Goal: Task Accomplishment & Management: Use online tool/utility

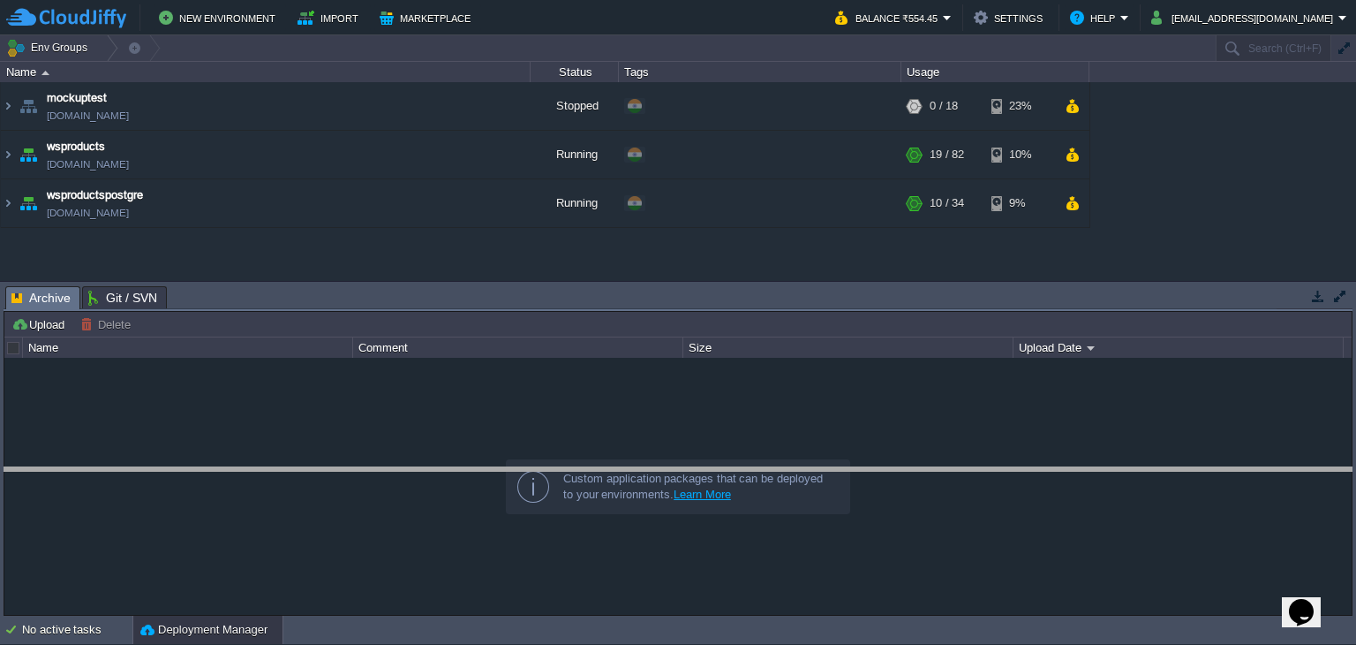
drag, startPoint x: 562, startPoint y: 300, endPoint x: 579, endPoint y: 502, distance: 203.0
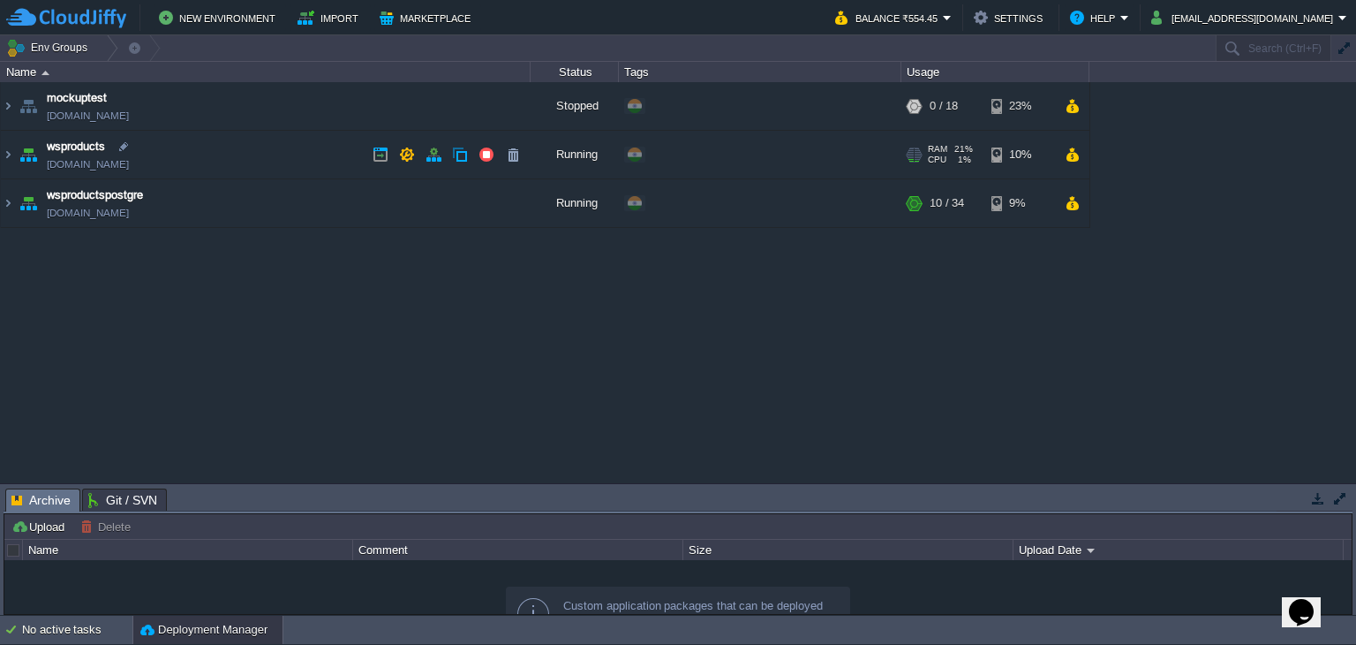
click at [18, 156] on img at bounding box center [28, 155] width 25 height 48
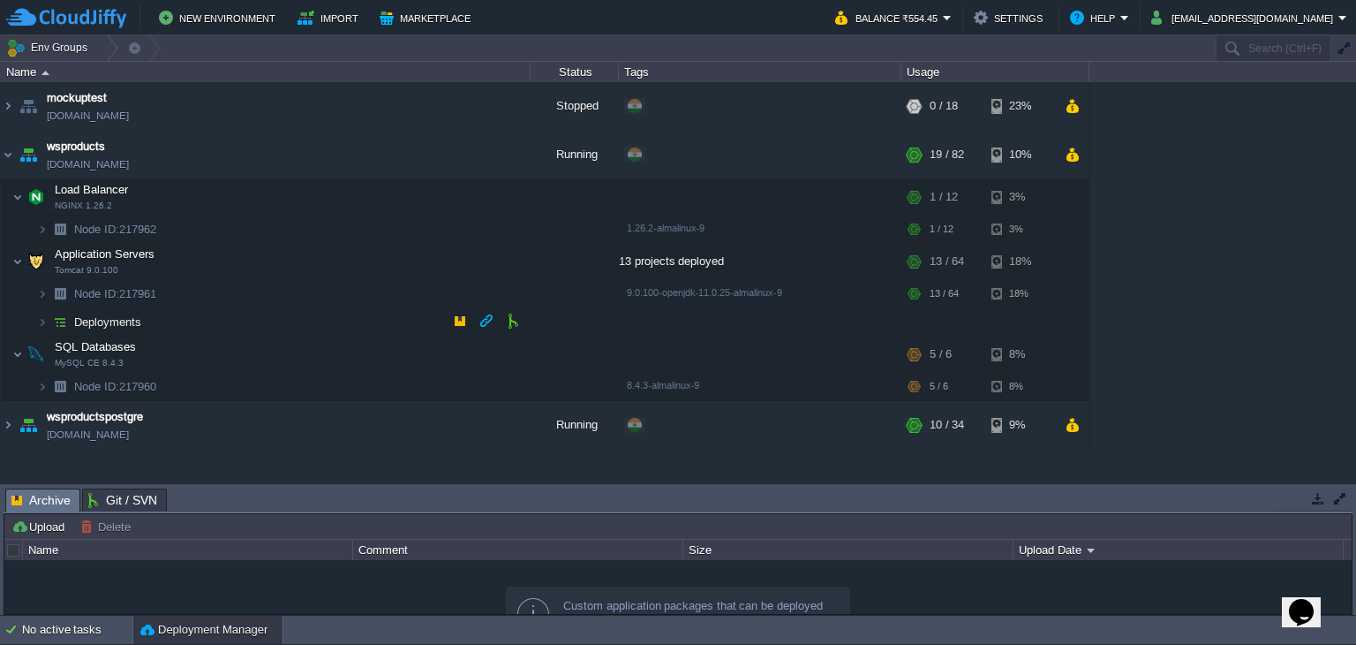
drag, startPoint x: 49, startPoint y: 320, endPoint x: 139, endPoint y: 306, distance: 91.0
click at [49, 321] on img at bounding box center [60, 321] width 25 height 27
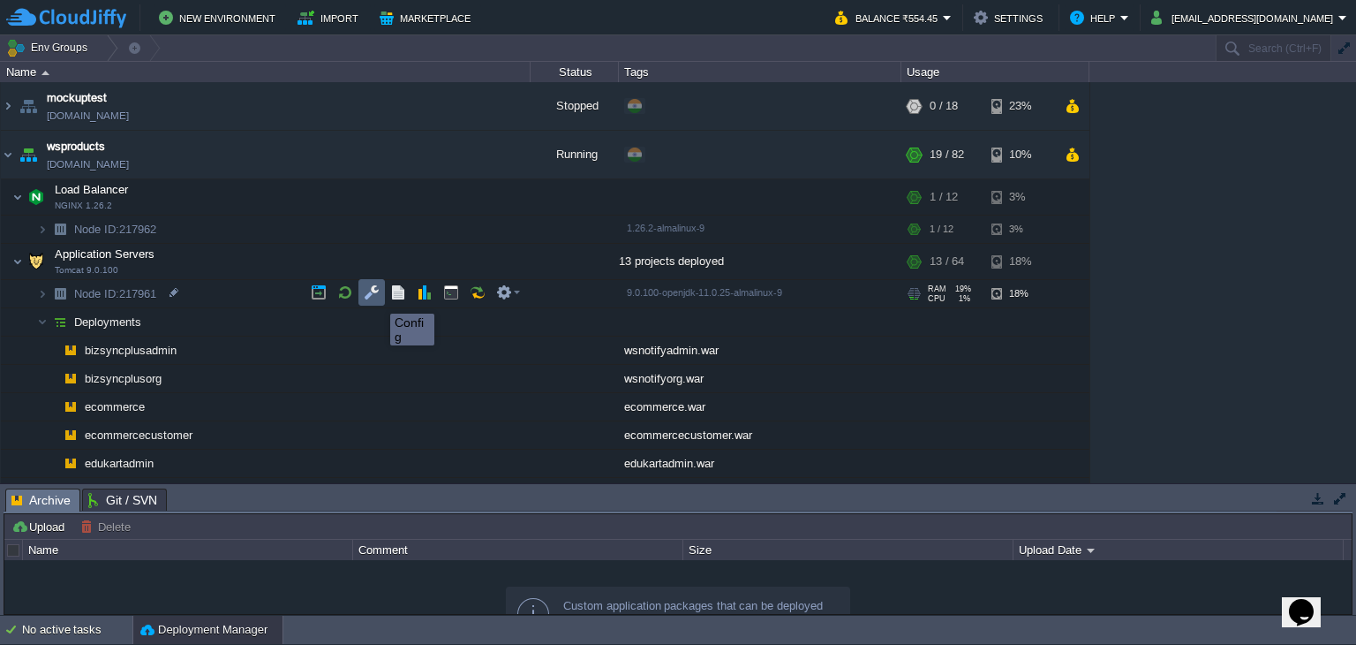
click at [371, 298] on button "button" at bounding box center [372, 292] width 16 height 16
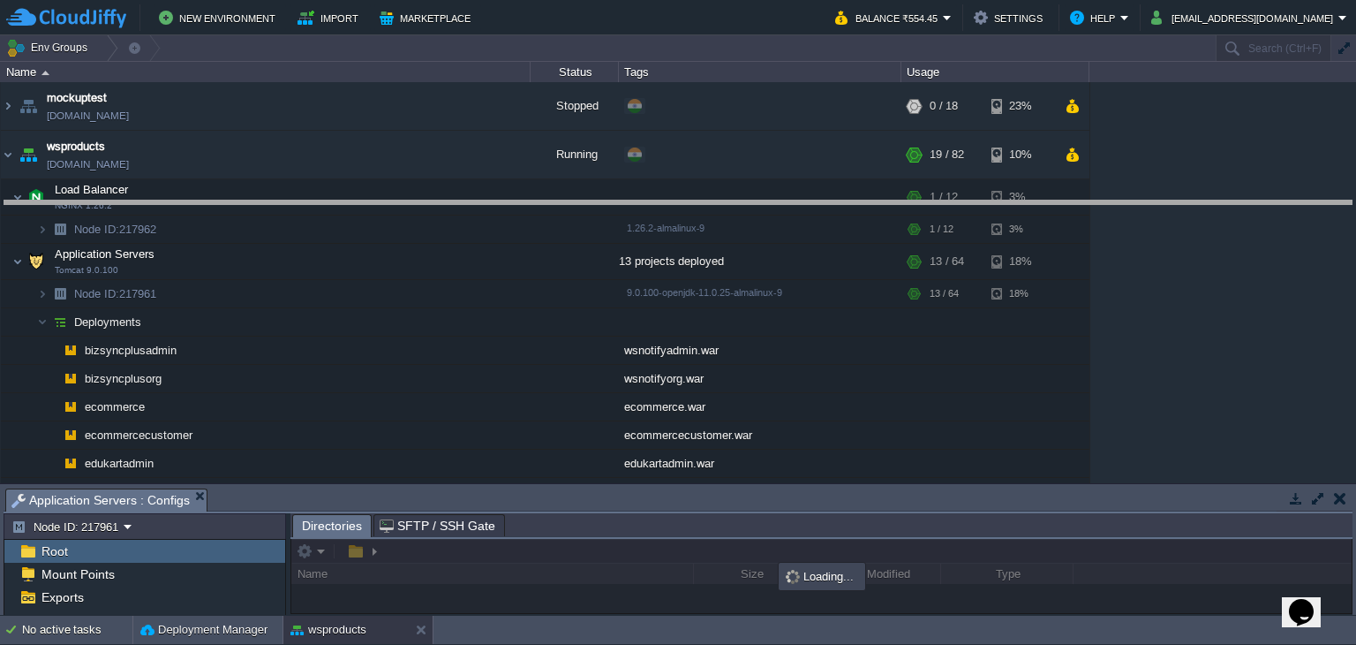
drag, startPoint x: 601, startPoint y: 500, endPoint x: 647, endPoint y: 213, distance: 290.8
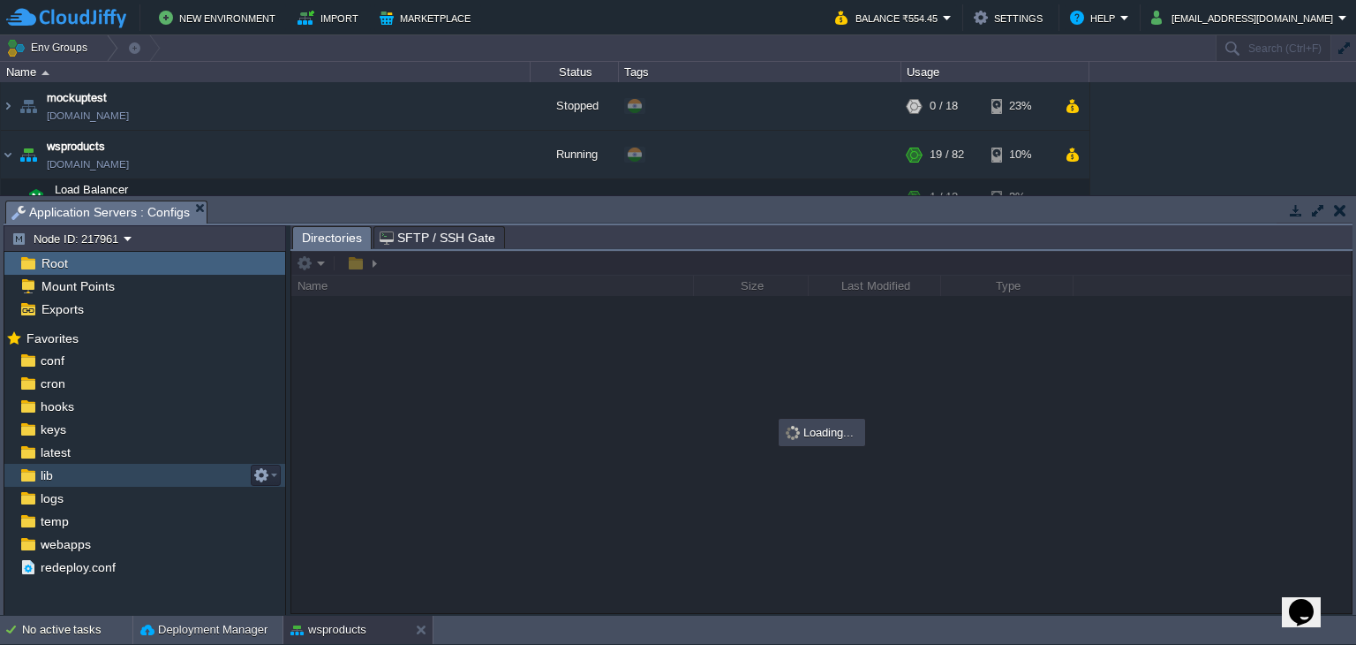
click at [64, 483] on div "lib" at bounding box center [144, 475] width 281 height 23
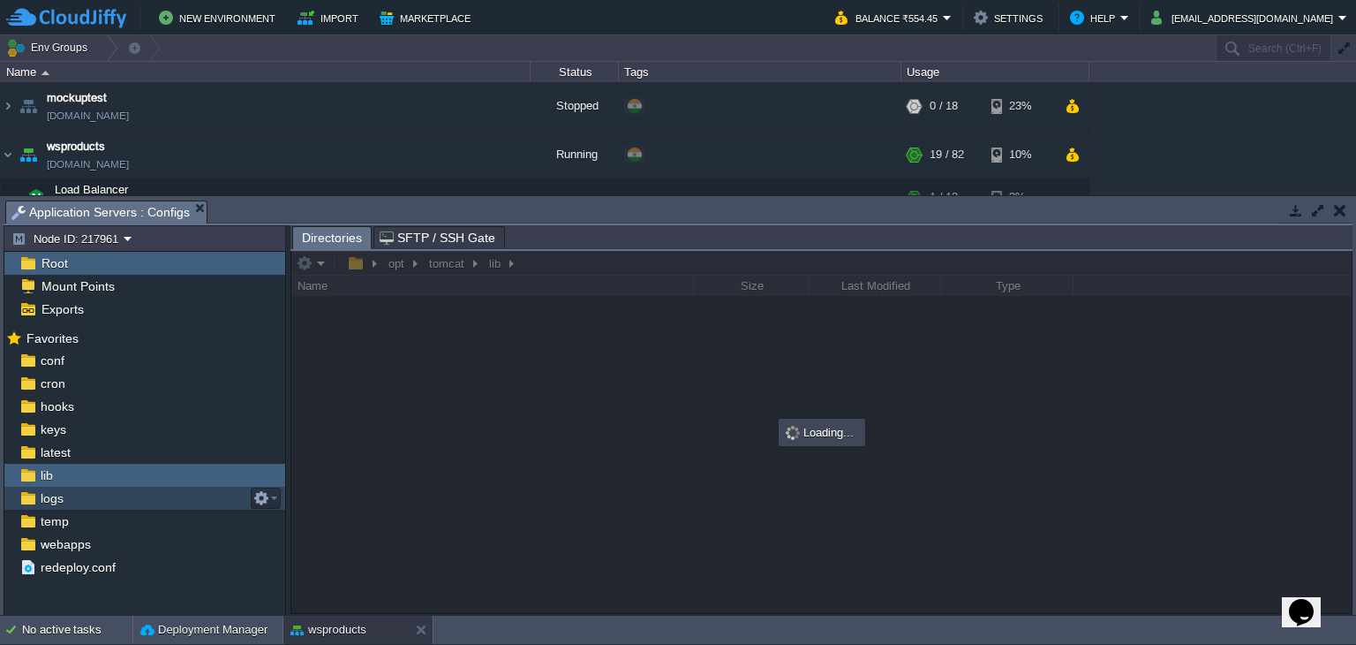
click at [64, 490] on div "logs" at bounding box center [144, 498] width 281 height 23
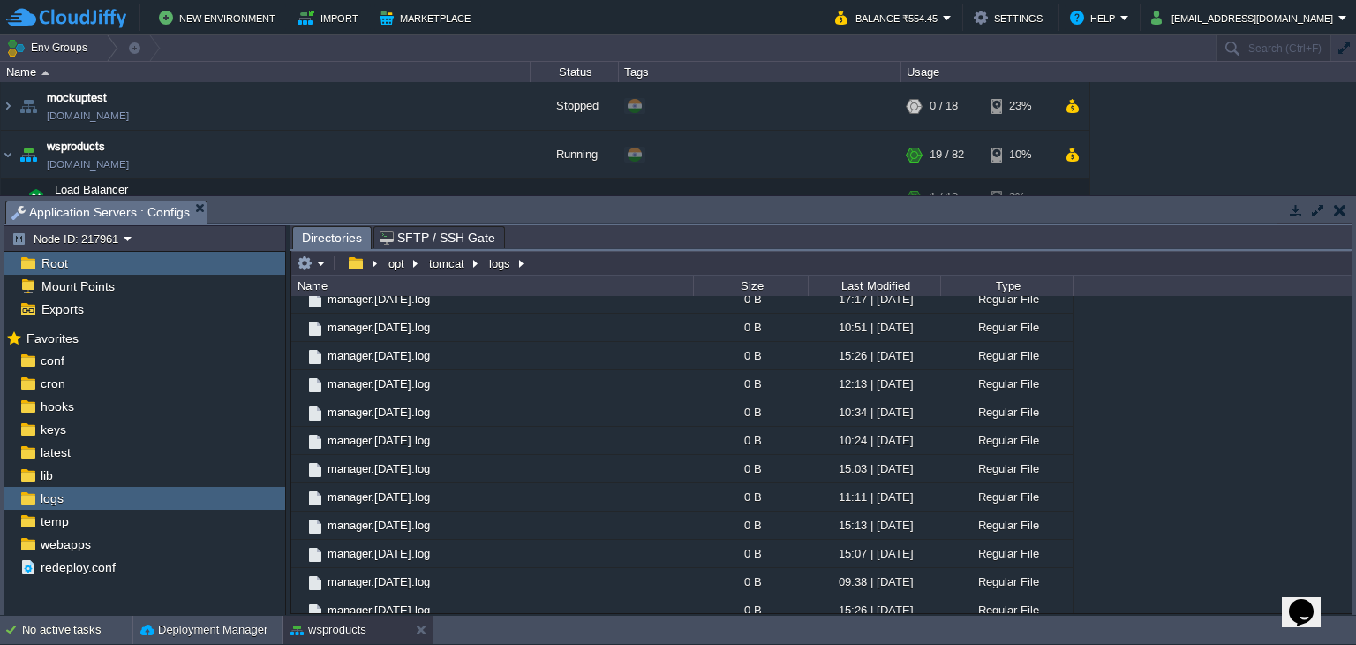
scroll to position [8444, 0]
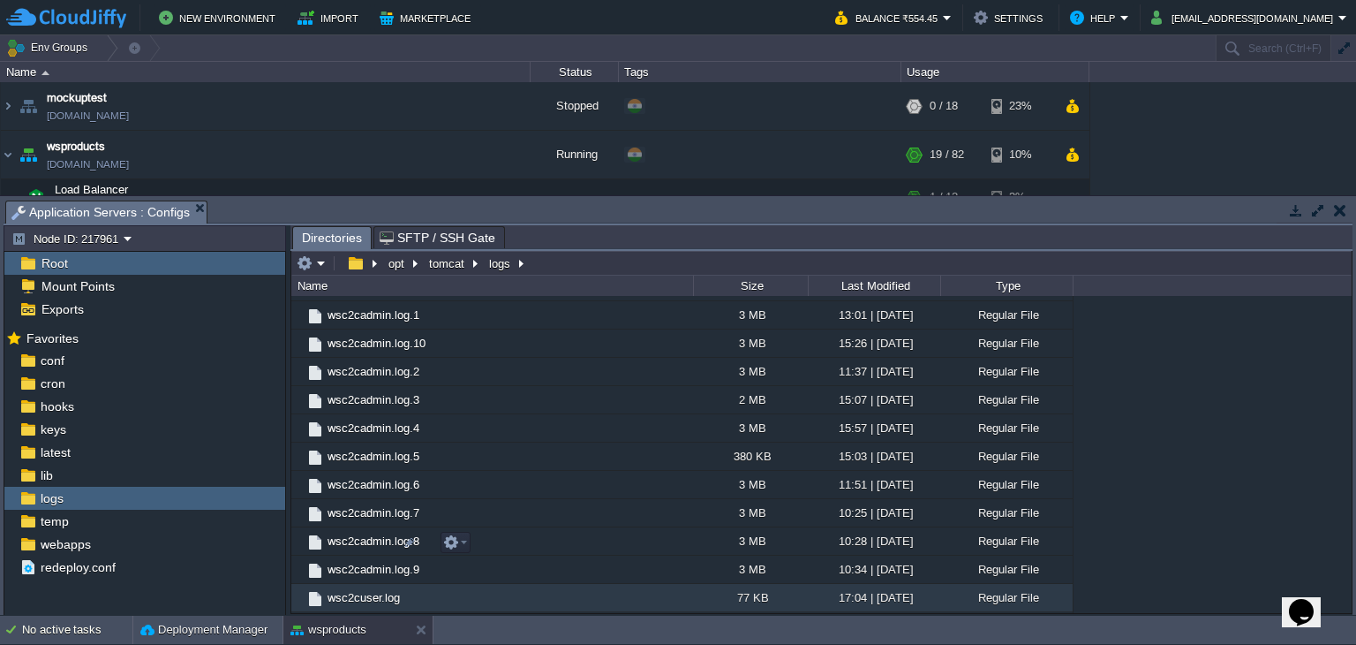
click at [365, 590] on span "wsc2cuser.log" at bounding box center [364, 597] width 78 height 15
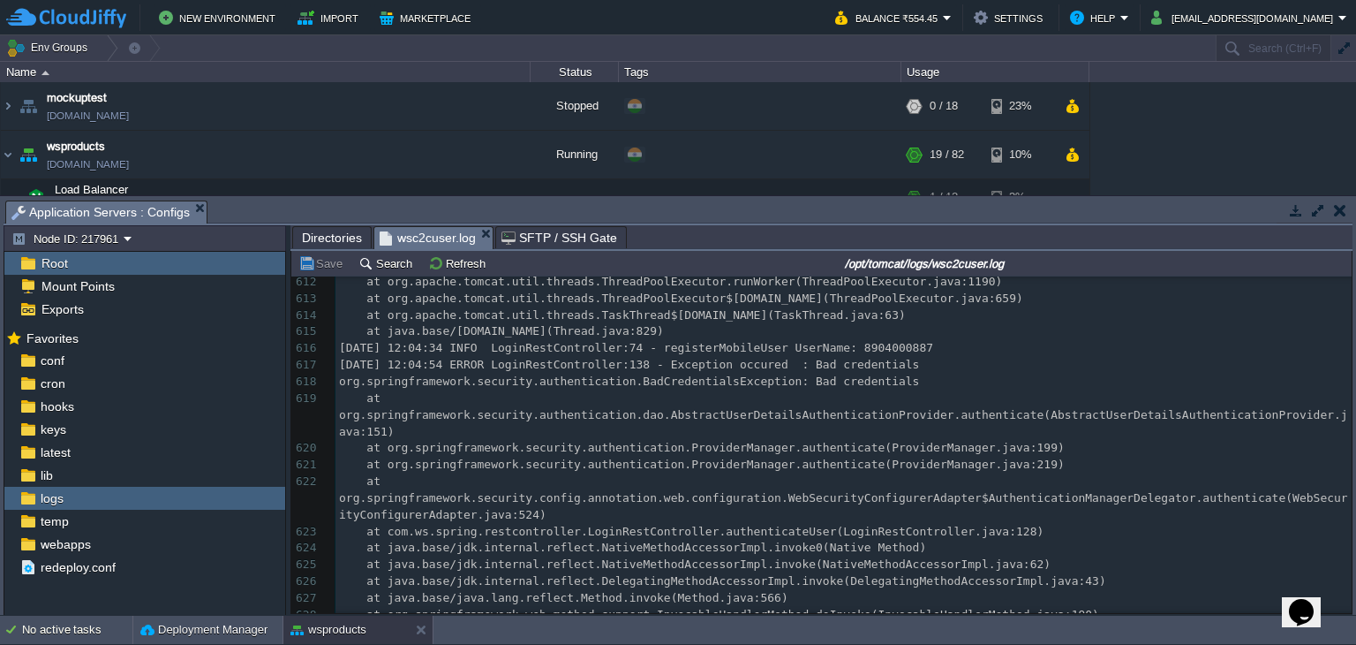
scroll to position [10678, 0]
click at [940, 419] on div "729 [DATE] 11:37:07 INFO ServletInitializer:55 - Starting ServletInitializer v0…" at bounding box center [844, 365] width 1016 height 882
type textarea "authenticate"
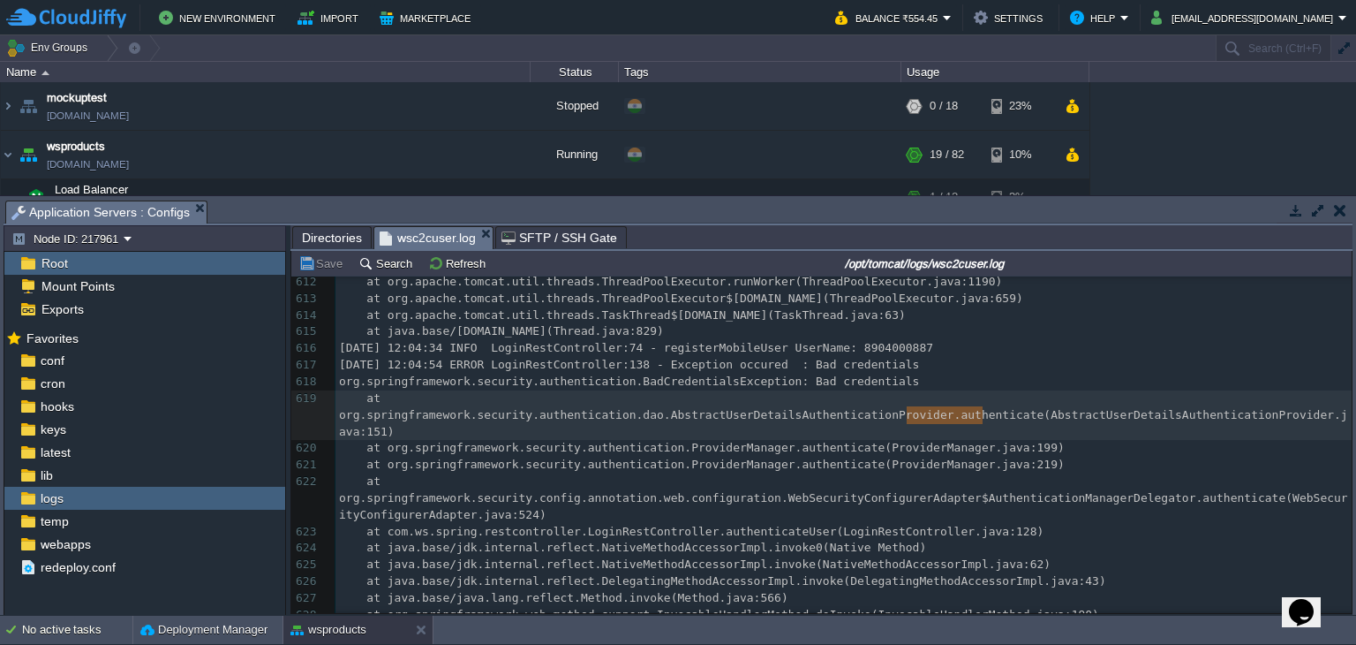
click at [862, 346] on span "[DATE] 12:04:34 INFO LoginRestController:74 - registerMobileUser UserName: 8904…" at bounding box center [636, 347] width 594 height 13
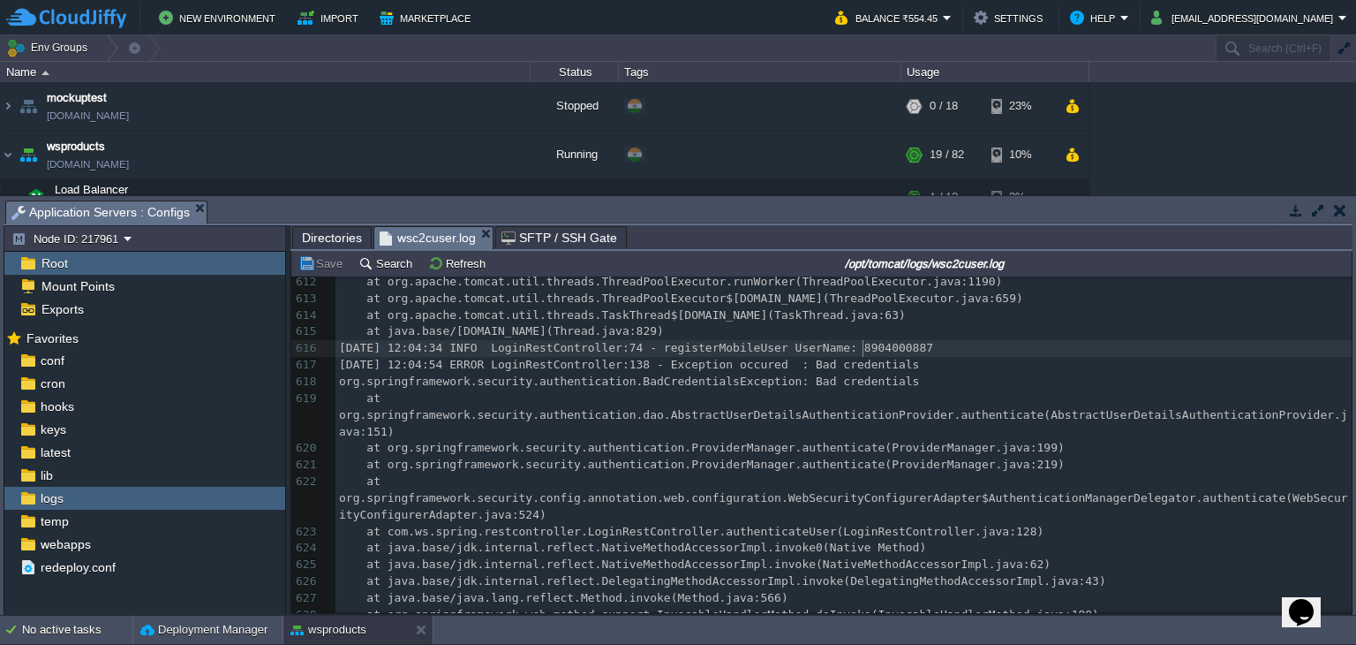
type textarea "8904000887"
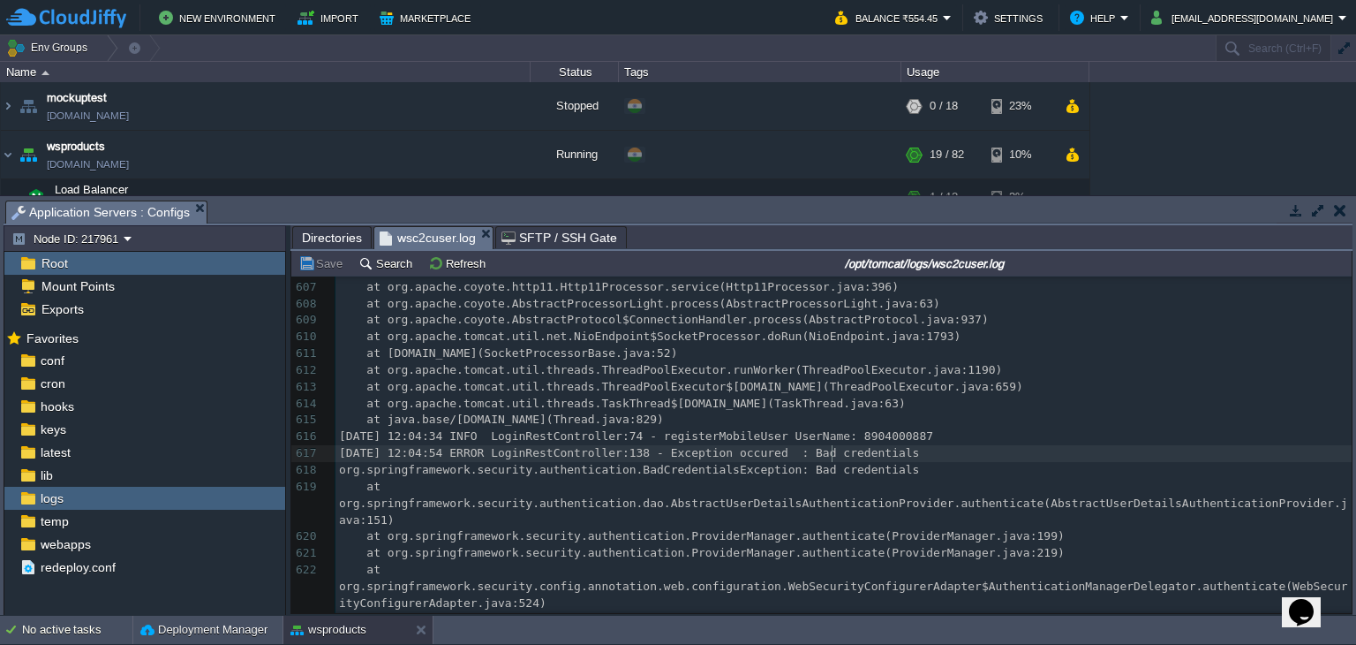
click at [829, 453] on span "[DATE] 12:04:54 ERROR LoginRestController:138 - Exception occured : Bad credent…" at bounding box center [629, 452] width 580 height 13
type textarea "credentials"
click at [692, 468] on div "x [DATE] 11:37:07 INFO ServletInitializer:55 - Starting ServletInitializer v0.0…" at bounding box center [844, 453] width 1016 height 882
type textarea "BadCredentialsException"
type textarea "security"
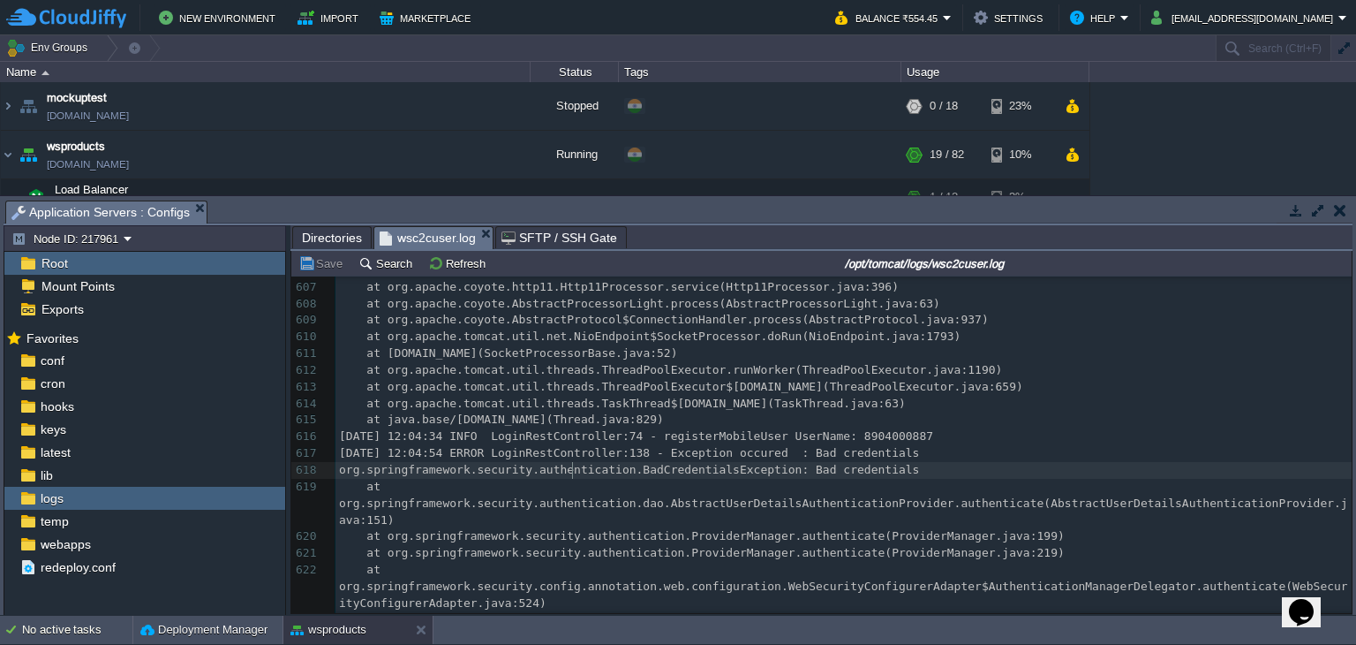
type textarea "authentication"
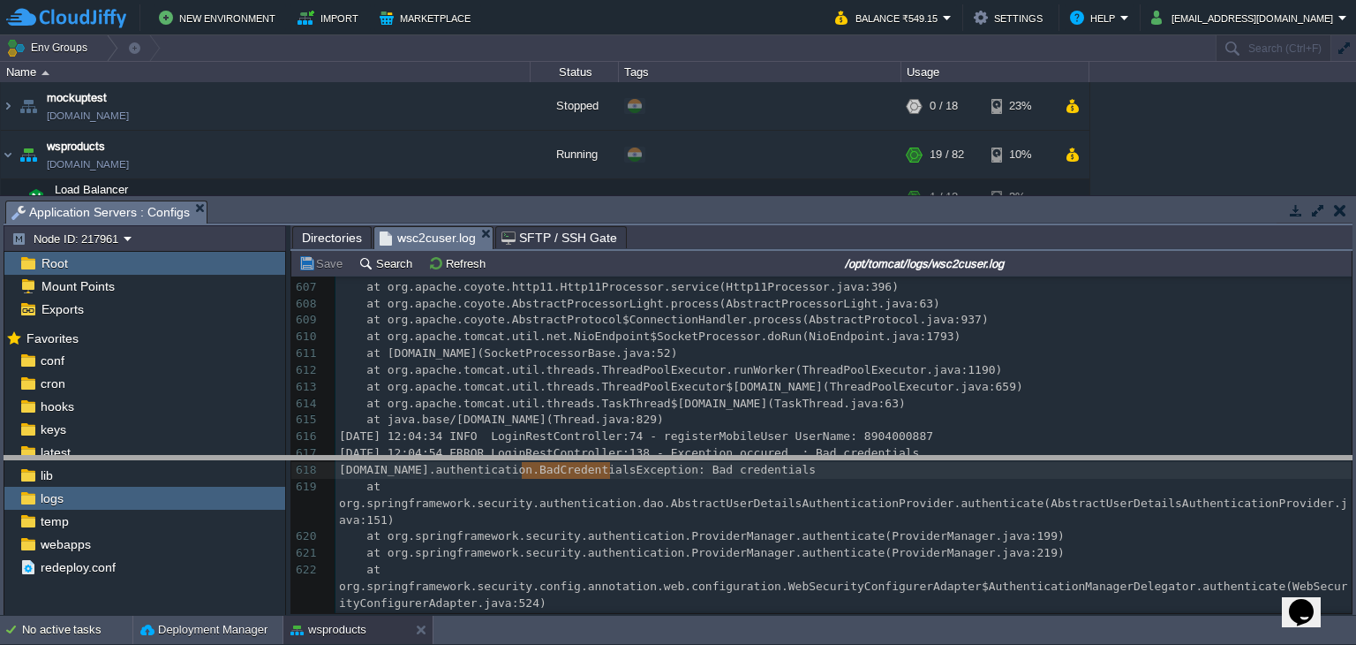
drag, startPoint x: 467, startPoint y: 209, endPoint x: 512, endPoint y: 495, distance: 289.6
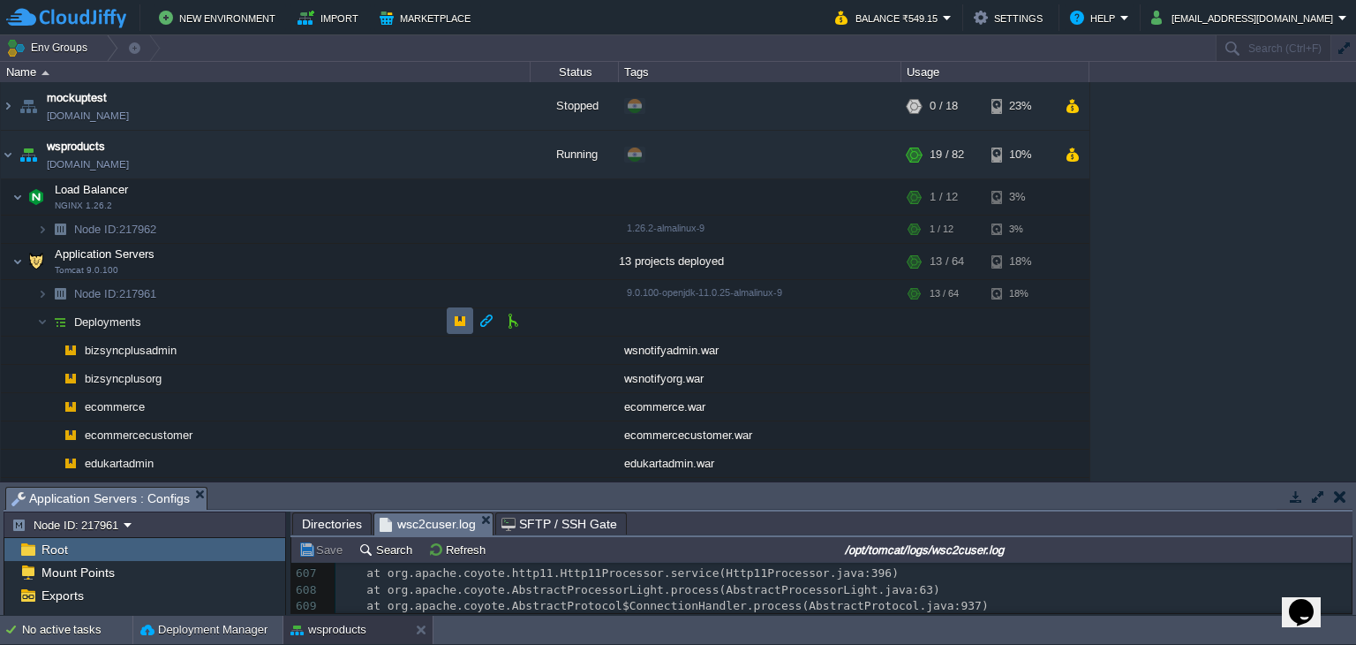
click at [454, 319] on button "button" at bounding box center [460, 321] width 16 height 16
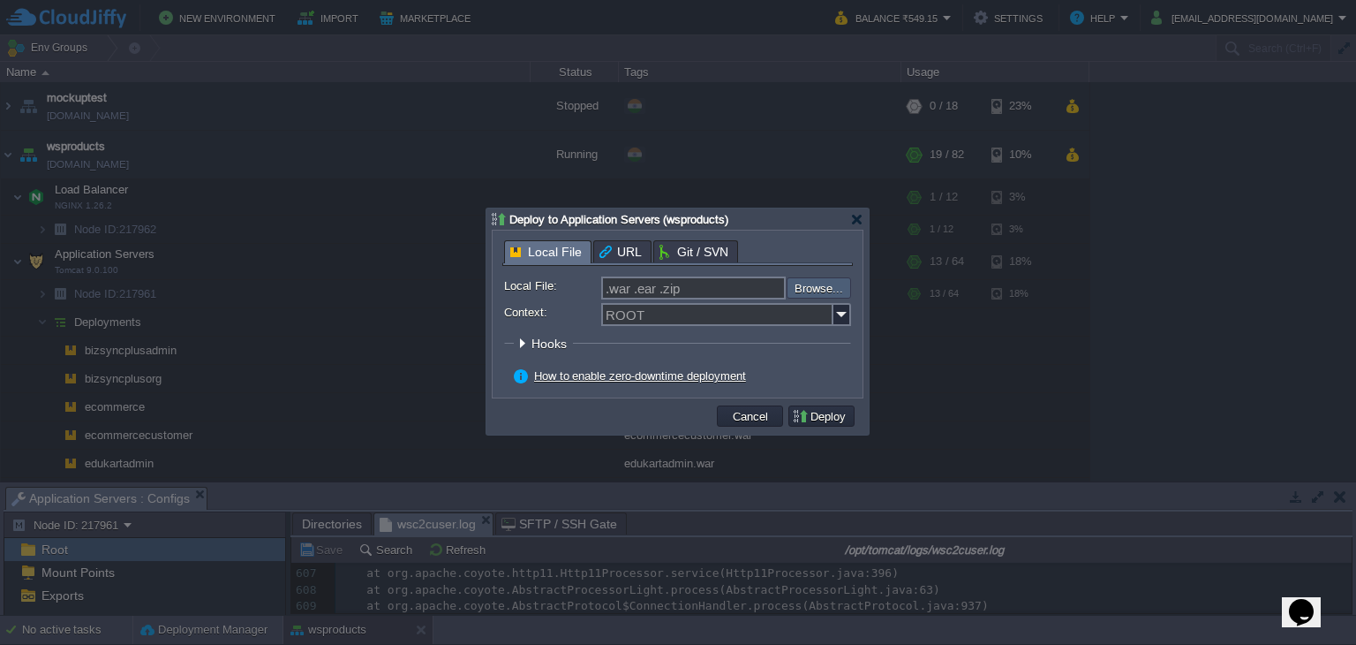
click at [832, 290] on input "file" at bounding box center [739, 287] width 223 height 21
type input "C:\fakepath\wsc2clmsuser.war"
type input "wsc2clmsuser.war"
click at [835, 314] on img at bounding box center [843, 314] width 18 height 23
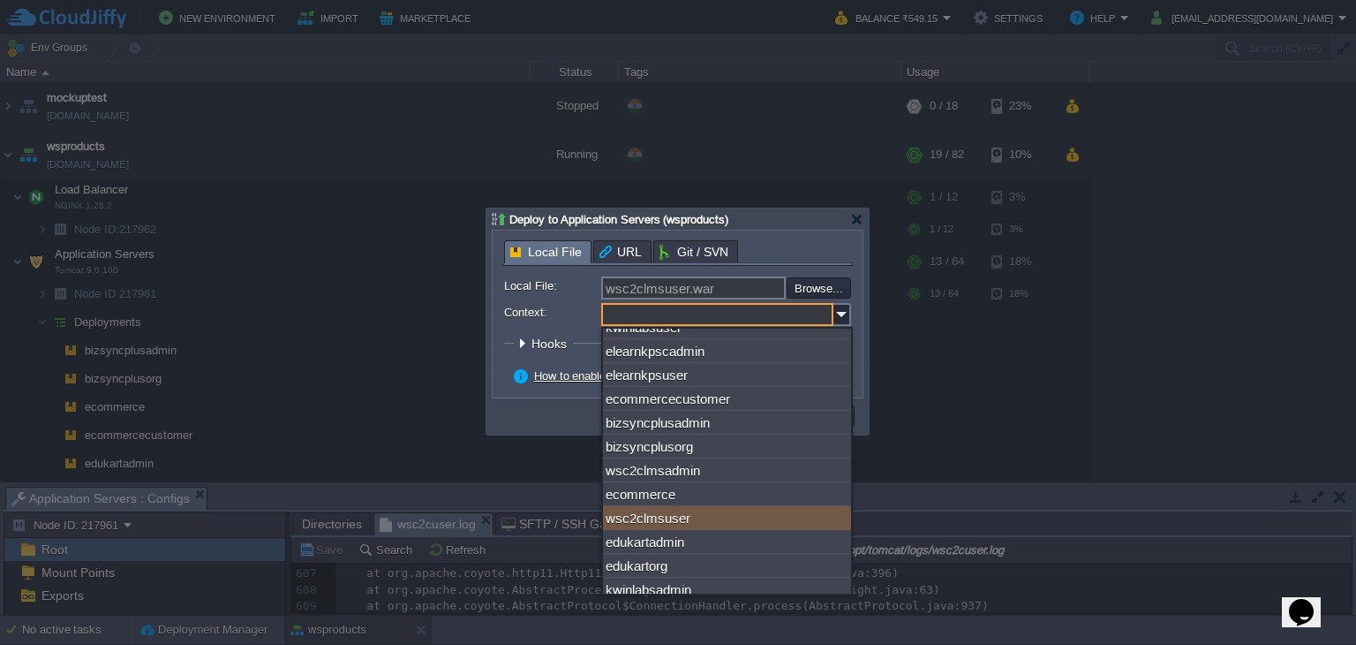
scroll to position [57, 0]
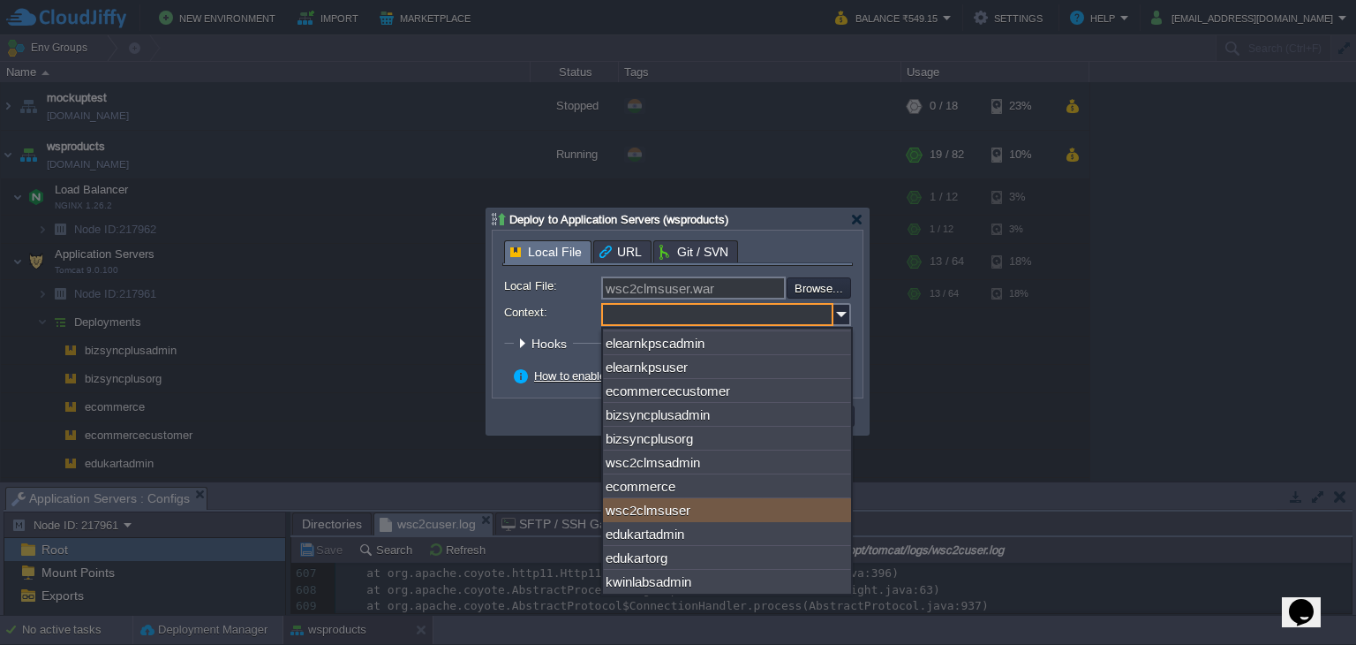
click at [797, 505] on div "wsc2clmsuser" at bounding box center [727, 510] width 248 height 24
type input "wsc2clmsuser"
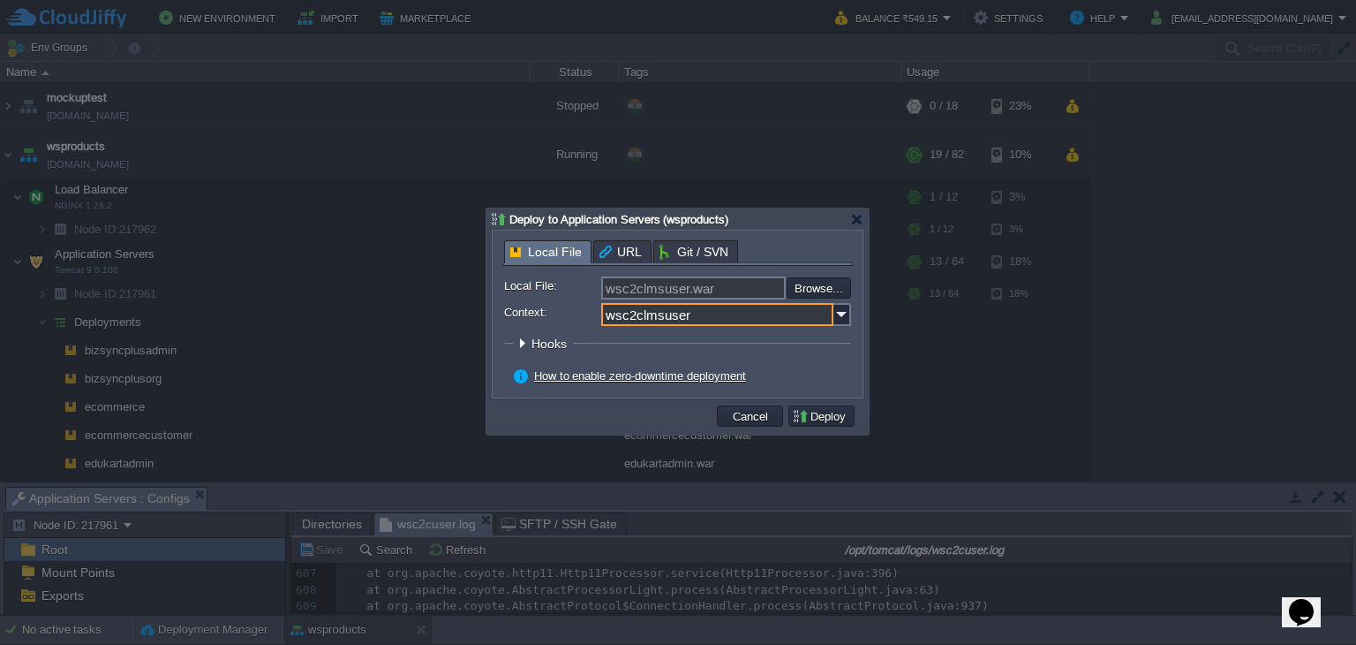
click at [837, 419] on button "Deploy" at bounding box center [821, 416] width 59 height 16
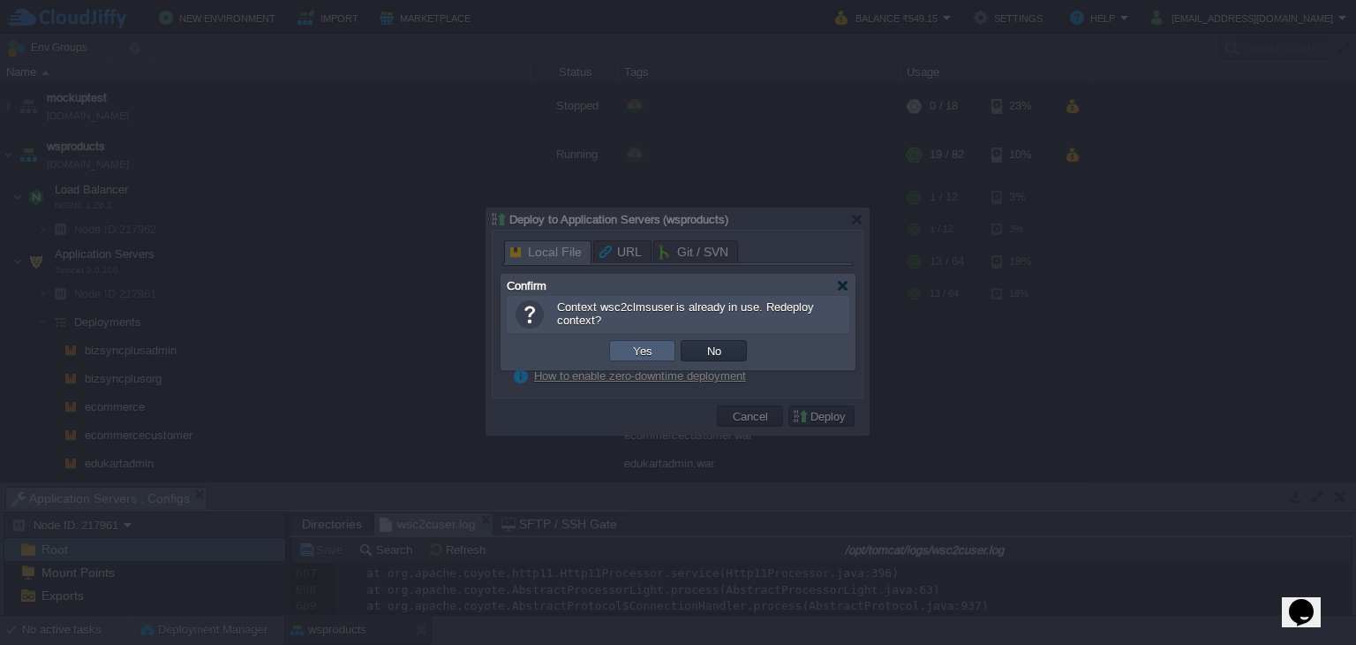
click at [628, 351] on button "Yes" at bounding box center [643, 351] width 30 height 16
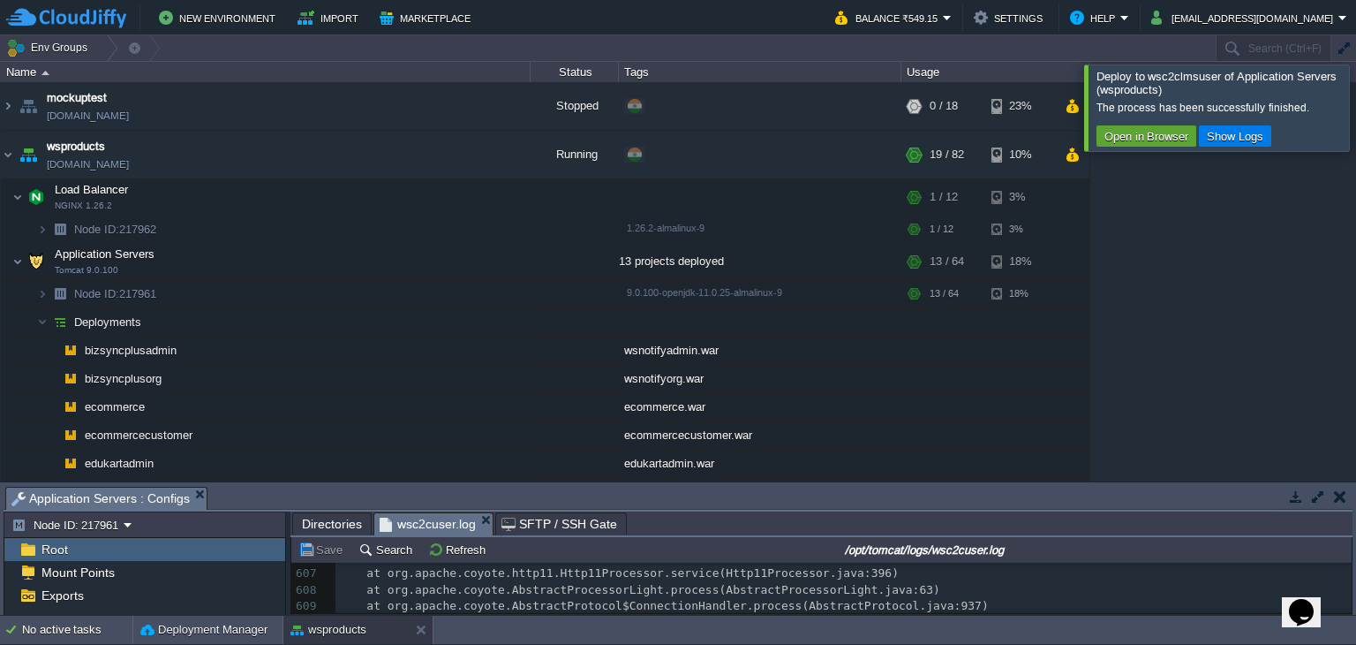
scroll to position [164, 0]
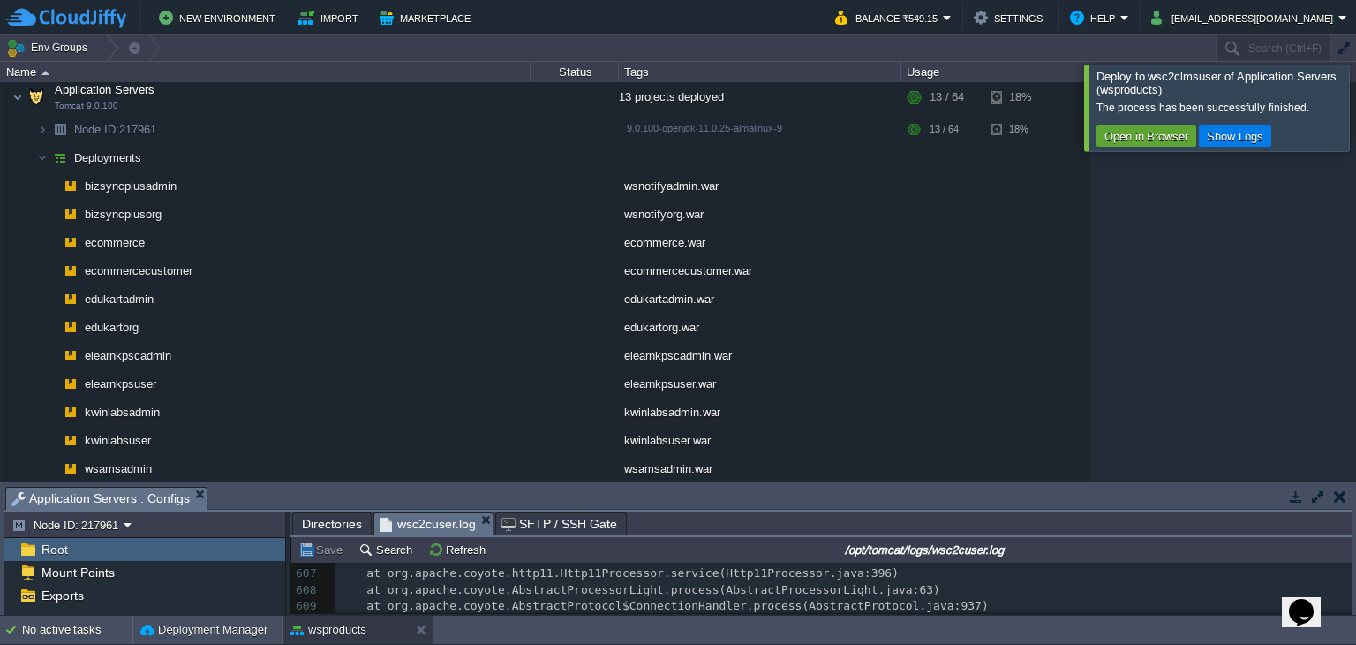
click at [1356, 107] on div at bounding box center [1378, 107] width 0 height 86
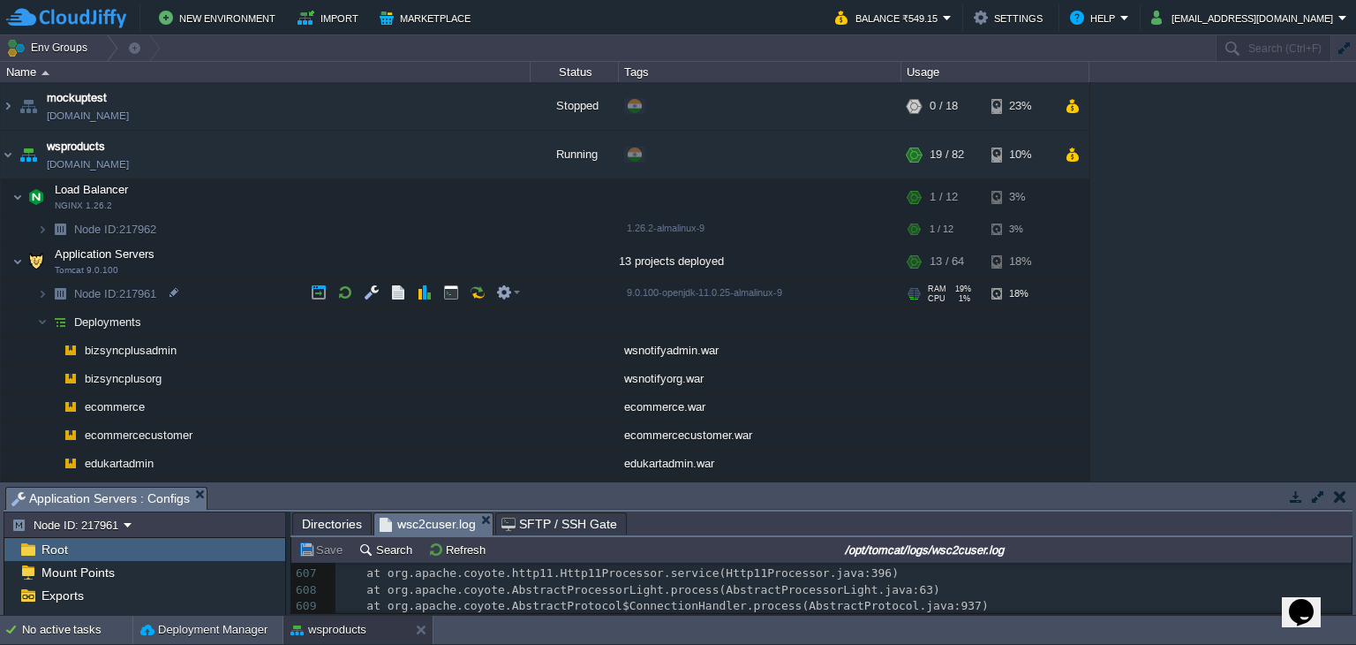
scroll to position [331, 0]
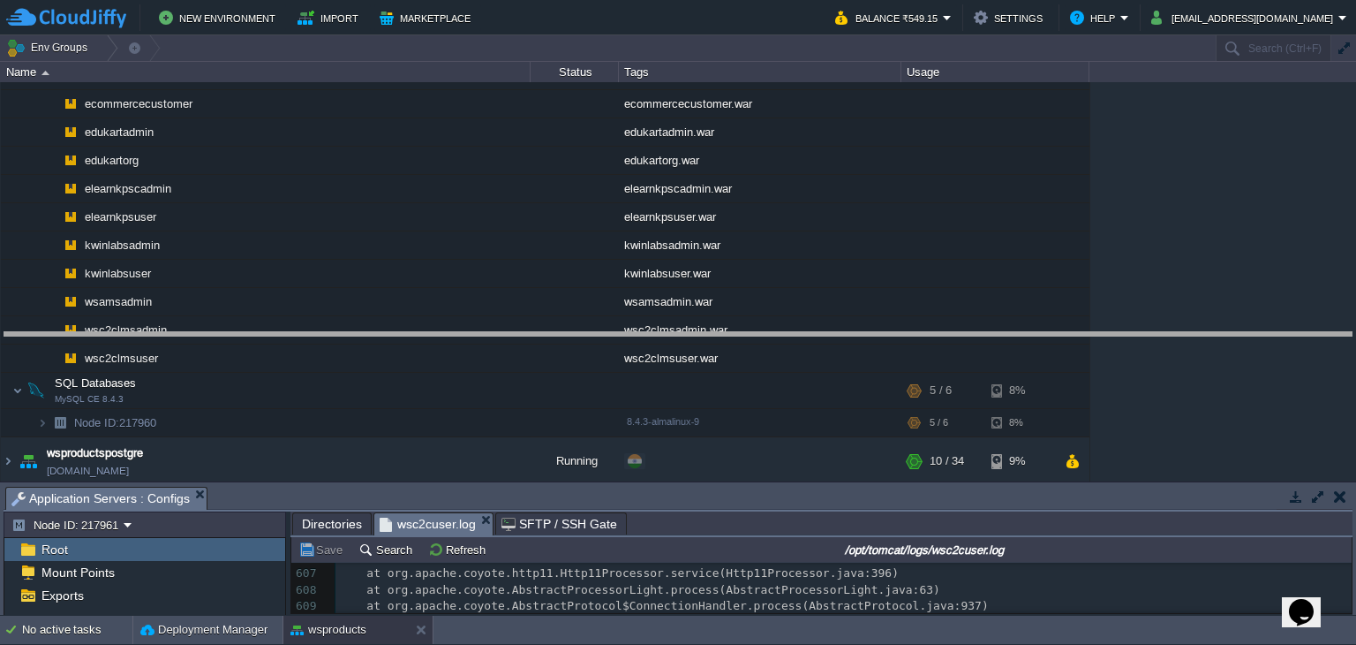
drag, startPoint x: 663, startPoint y: 498, endPoint x: 716, endPoint y: 347, distance: 160.0
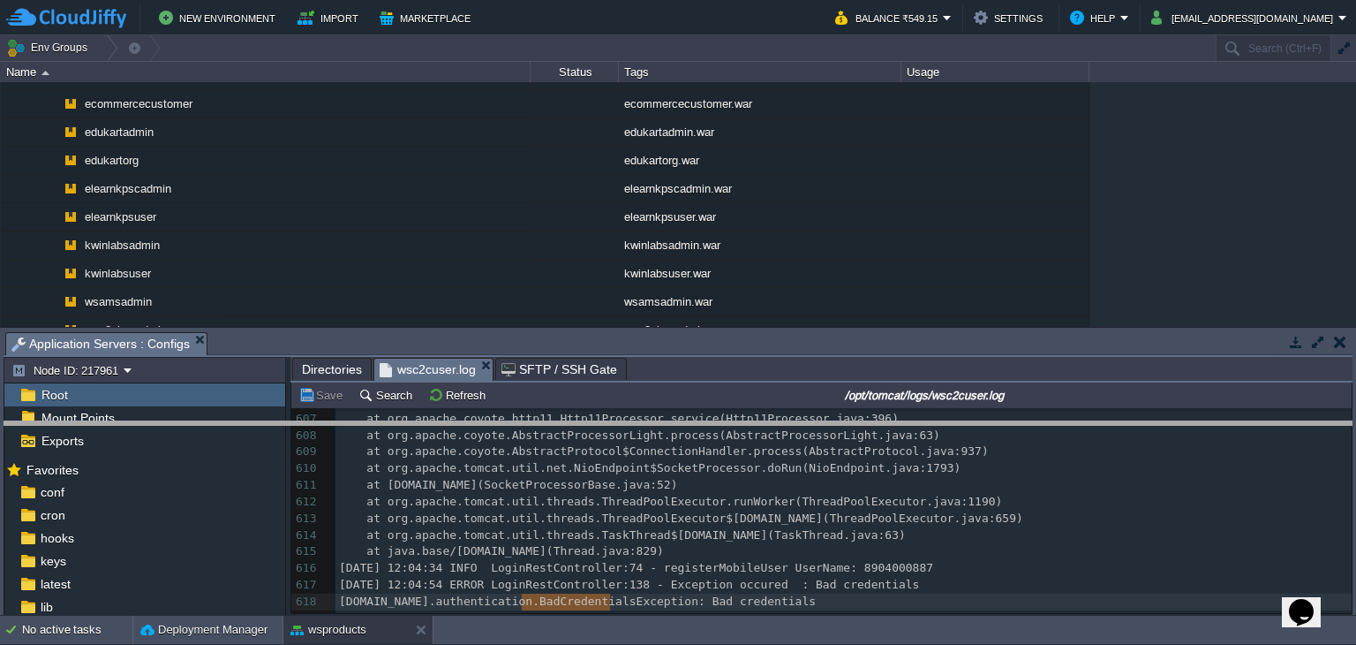
drag, startPoint x: 430, startPoint y: 344, endPoint x: 418, endPoint y: 448, distance: 104.9
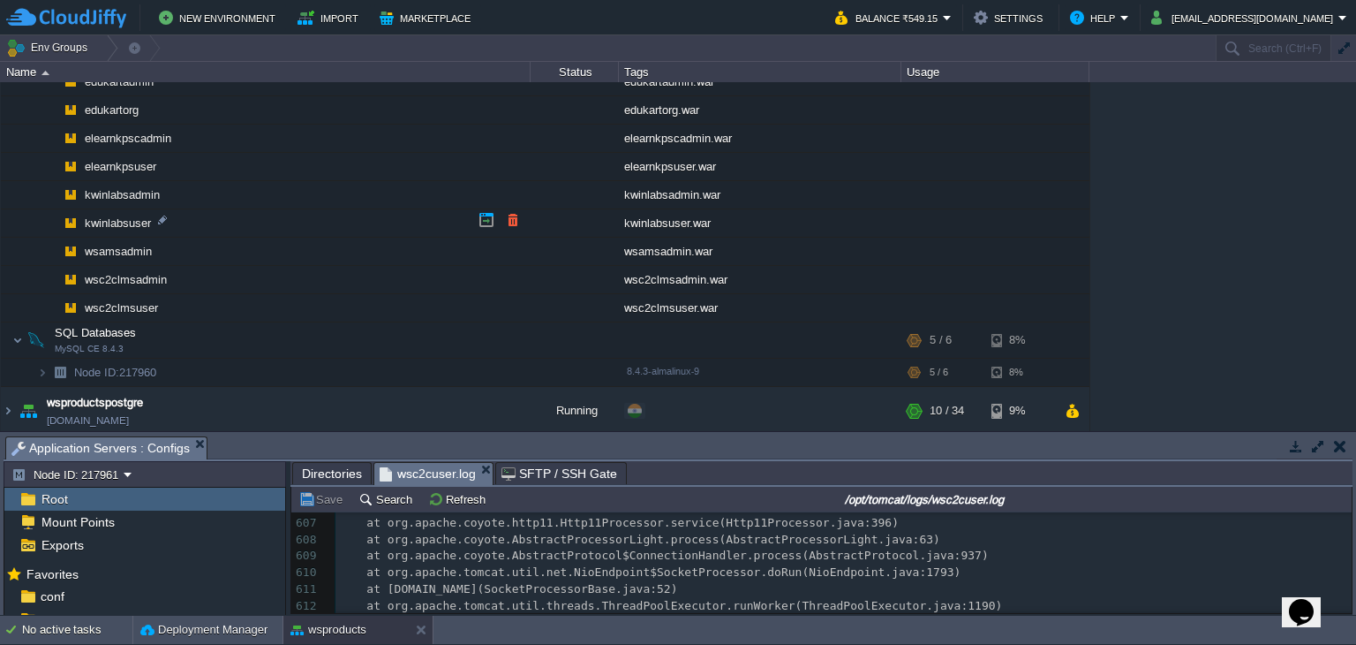
scroll to position [117, 0]
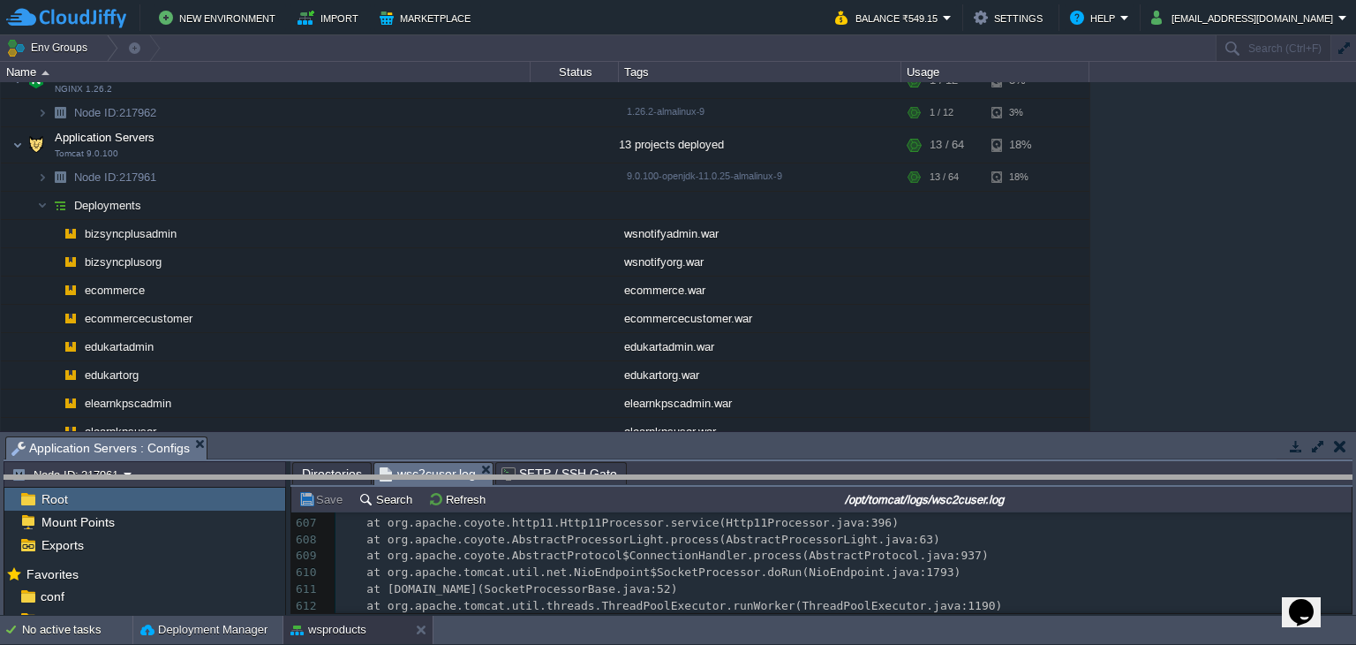
drag, startPoint x: 651, startPoint y: 449, endPoint x: 635, endPoint y: 488, distance: 42.0
